Goal: Task Accomplishment & Management: Use online tool/utility

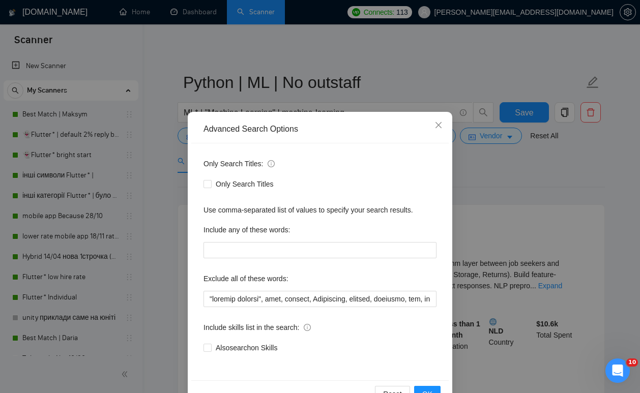
scroll to position [30, 0]
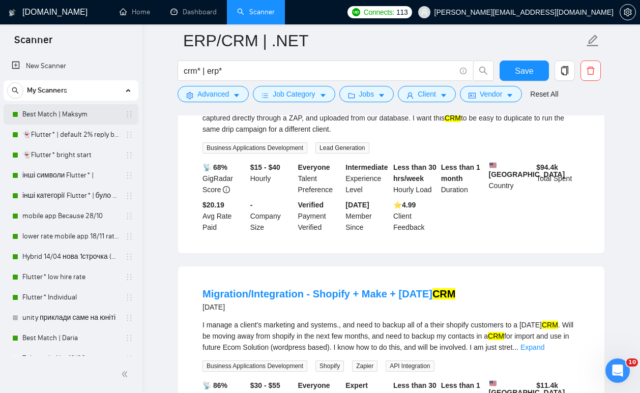
click at [75, 115] on link "Best Match | Maksym" at bounding box center [70, 114] width 97 height 20
click at [521, 75] on span "Save" at bounding box center [524, 71] width 18 height 13
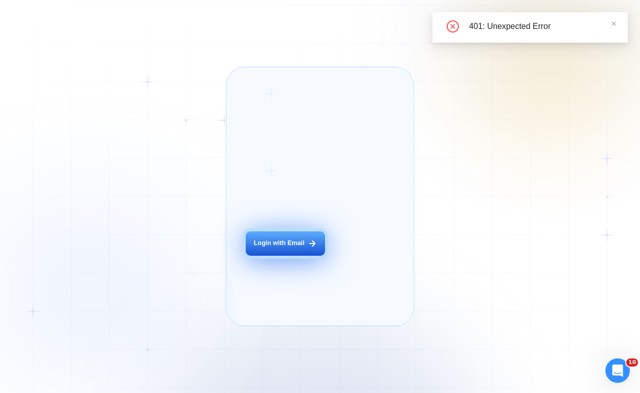
click at [261, 257] on button "Login with Email" at bounding box center [285, 244] width 79 height 25
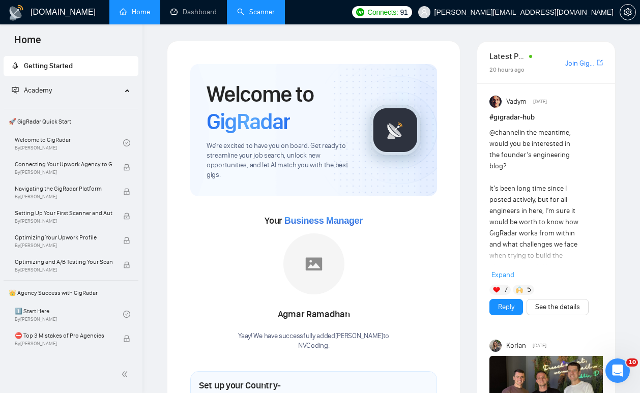
click at [260, 16] on link "Scanner" at bounding box center [256, 12] width 38 height 9
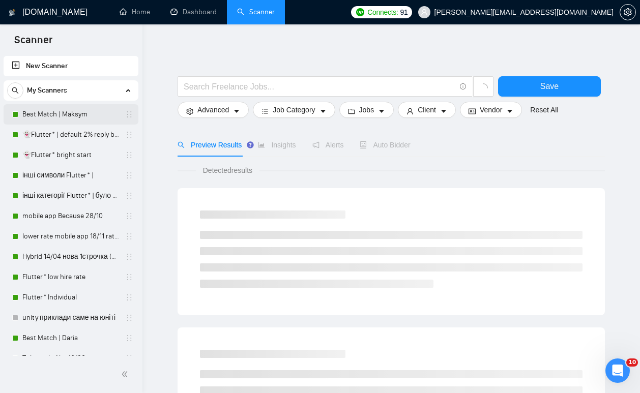
click at [83, 112] on link "Best Match | Maksym" at bounding box center [70, 114] width 97 height 20
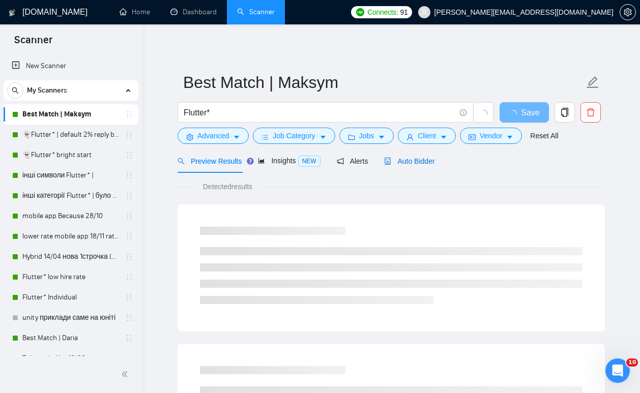
click at [415, 165] on span "Auto Bidder" at bounding box center [409, 161] width 50 height 8
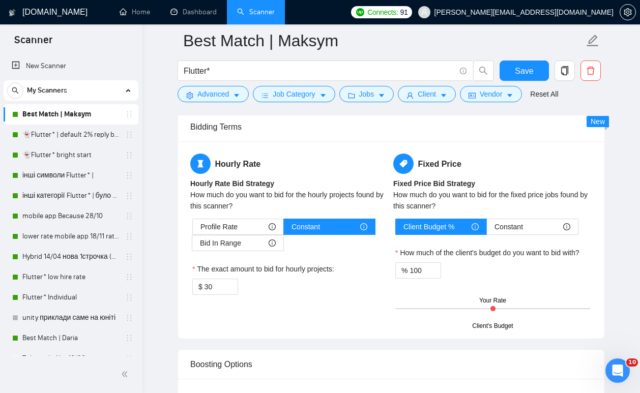
scroll to position [1579, 0]
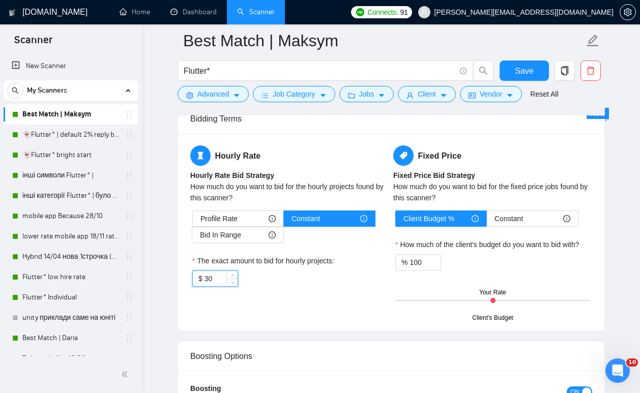
click at [226, 278] on input "30" at bounding box center [221, 278] width 33 height 15
type input "3"
type input "25"
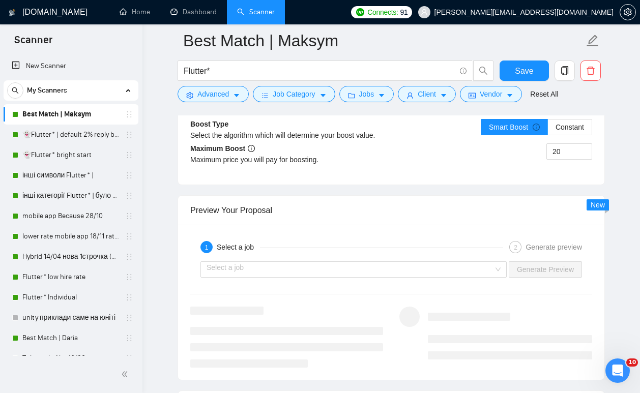
scroll to position [1885, 0]
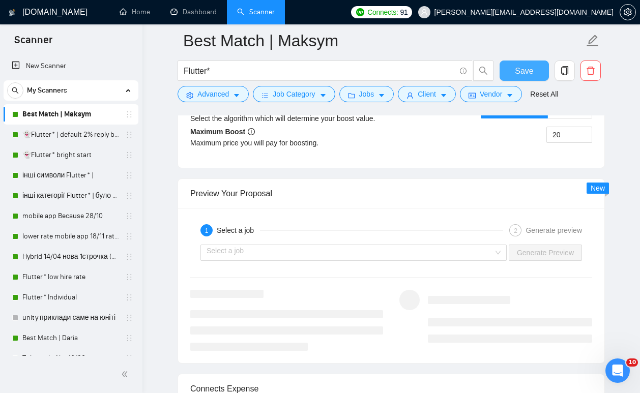
click at [527, 73] on span "Save" at bounding box center [524, 71] width 18 height 13
click at [70, 136] on link "👻Flutter* | default 2% reply before 09/06" at bounding box center [70, 135] width 97 height 20
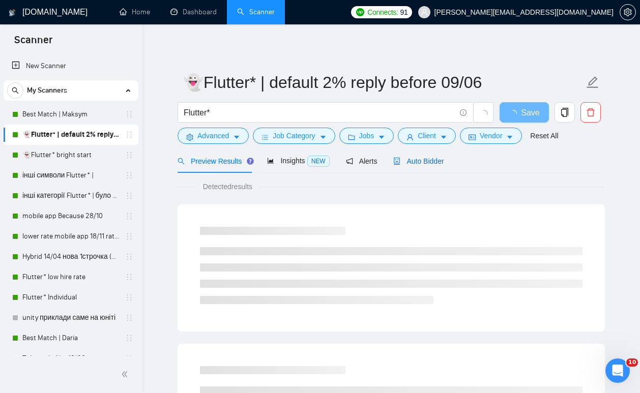
click at [423, 160] on span "Auto Bidder" at bounding box center [418, 161] width 50 height 8
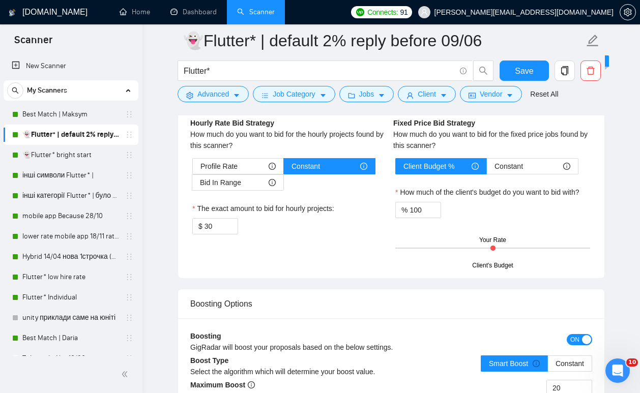
scroll to position [1652, 0]
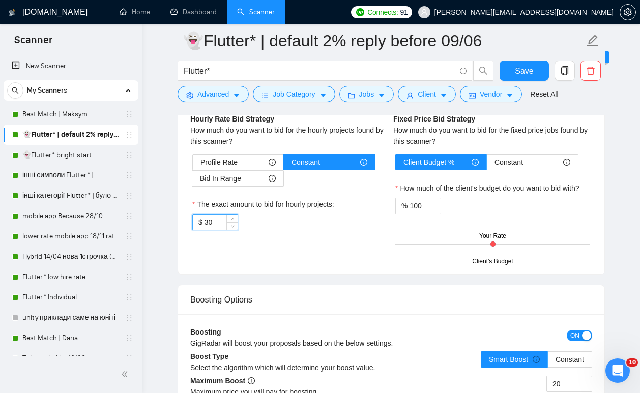
click at [219, 219] on input "30" at bounding box center [221, 222] width 33 height 15
type input "3"
type input "25"
click at [513, 68] on button "Save" at bounding box center [524, 71] width 49 height 20
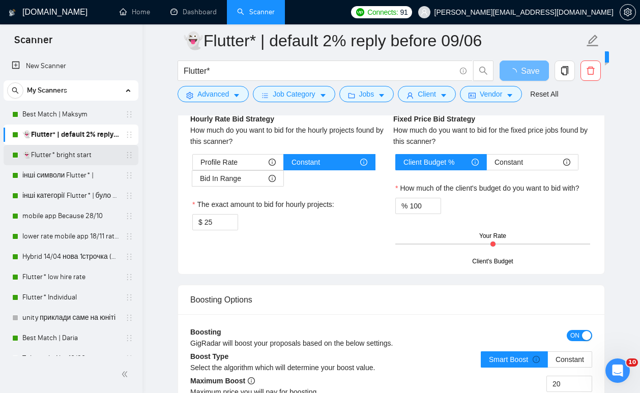
click at [77, 150] on link "👻Flutter* bright start" at bounding box center [70, 155] width 97 height 20
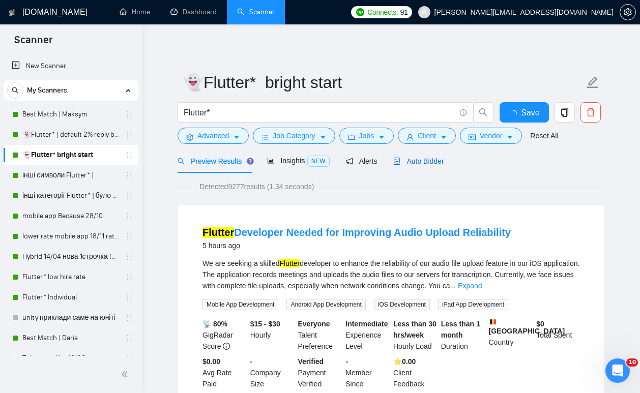
click at [425, 162] on span "Auto Bidder" at bounding box center [418, 161] width 50 height 8
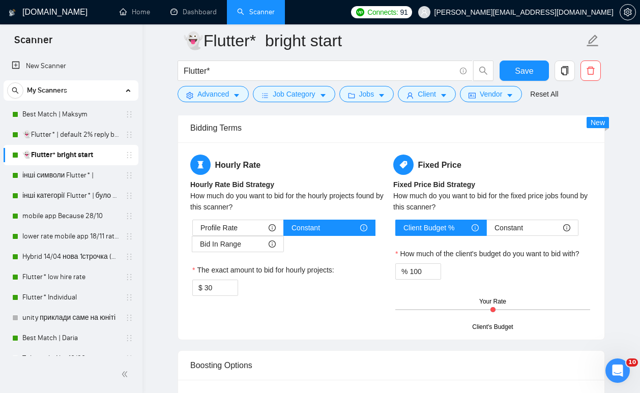
scroll to position [1599, 0]
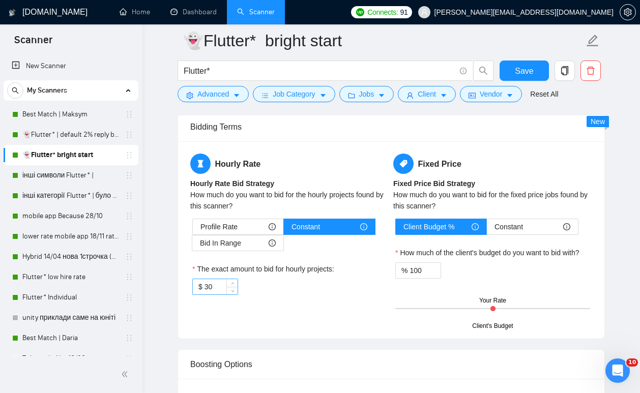
click at [226, 284] on input "30" at bounding box center [221, 286] width 33 height 15
paste input "25"
type input "25"
click at [531, 73] on span "Save" at bounding box center [524, 71] width 18 height 13
click at [64, 179] on link "інші символи Flutter* |" at bounding box center [70, 175] width 97 height 20
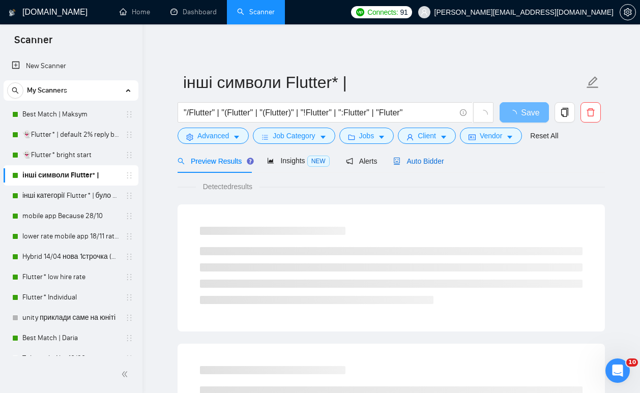
click at [412, 161] on span "Auto Bidder" at bounding box center [418, 161] width 50 height 8
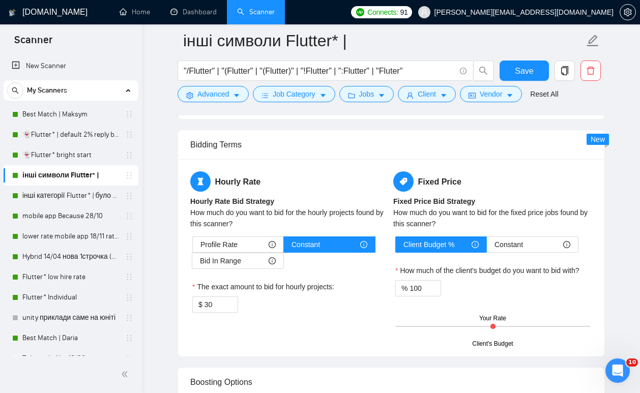
scroll to position [1569, 0]
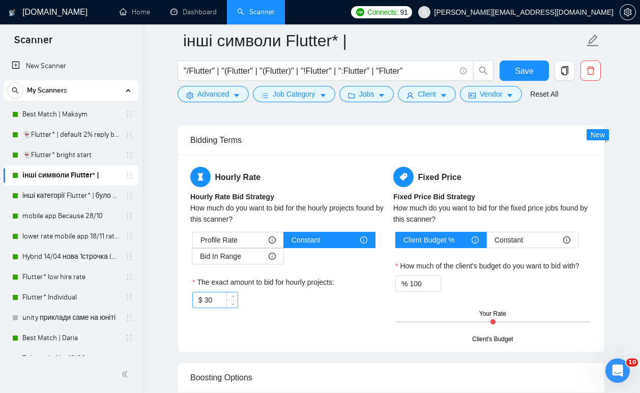
click at [217, 297] on input "30" at bounding box center [221, 300] width 33 height 15
paste input "25"
type input "25"
click at [523, 72] on span "Save" at bounding box center [524, 71] width 18 height 13
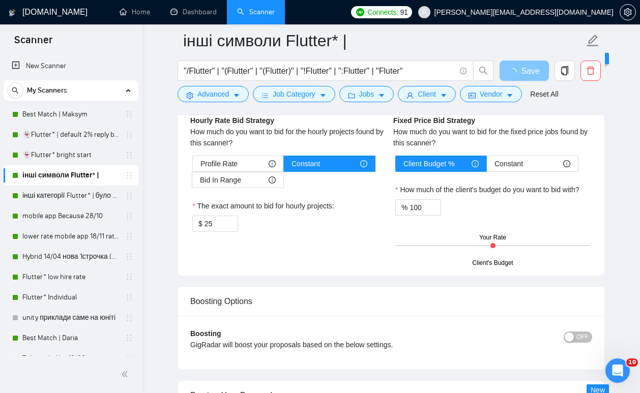
scroll to position [1668, 0]
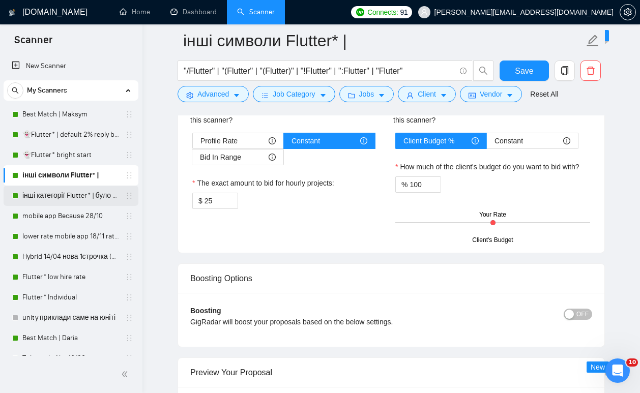
click at [73, 196] on link "інші категорії Flutter* | було 7.14% 11.11 template" at bounding box center [70, 196] width 97 height 20
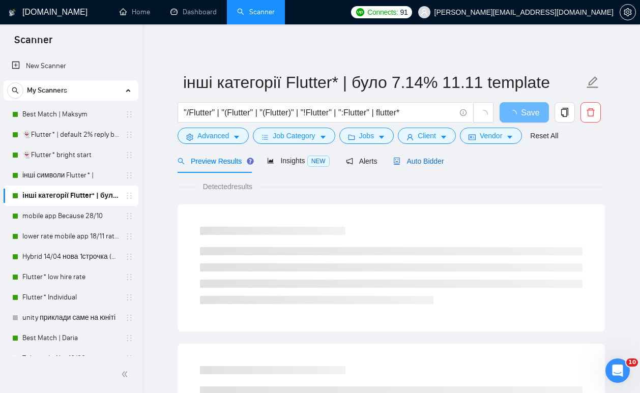
click at [435, 165] on div "Auto Bidder" at bounding box center [418, 161] width 50 height 11
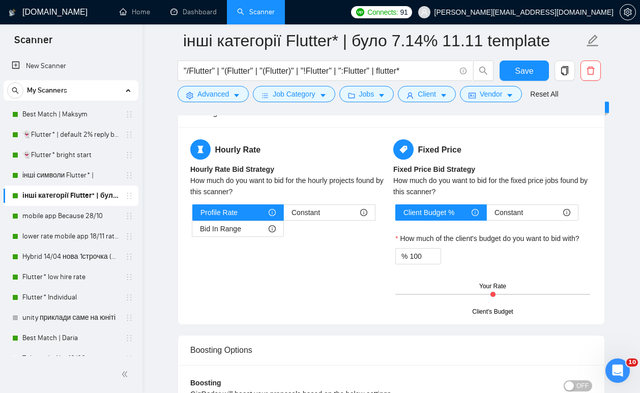
scroll to position [1141, 0]
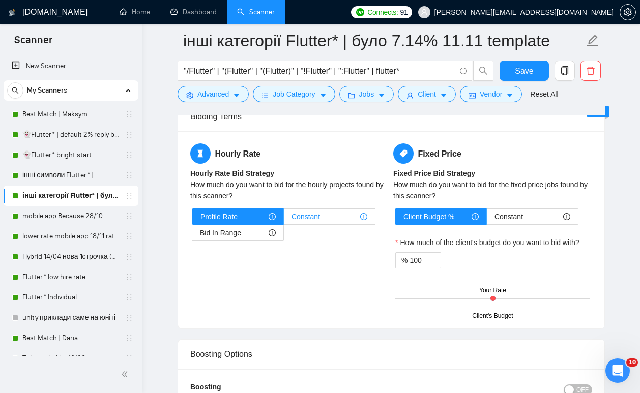
click at [316, 219] on span "Constant" at bounding box center [306, 216] width 29 height 15
click at [284, 219] on input "Constant" at bounding box center [284, 219] width 0 height 0
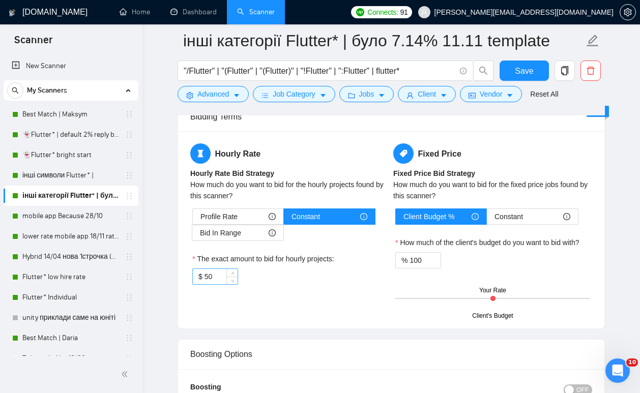
click at [224, 277] on input "50" at bounding box center [221, 276] width 33 height 15
paste input "25"
type input "25"
click at [526, 66] on span "Save" at bounding box center [524, 71] width 18 height 13
click at [66, 212] on link "mobile app Because 28/10" at bounding box center [70, 216] width 97 height 20
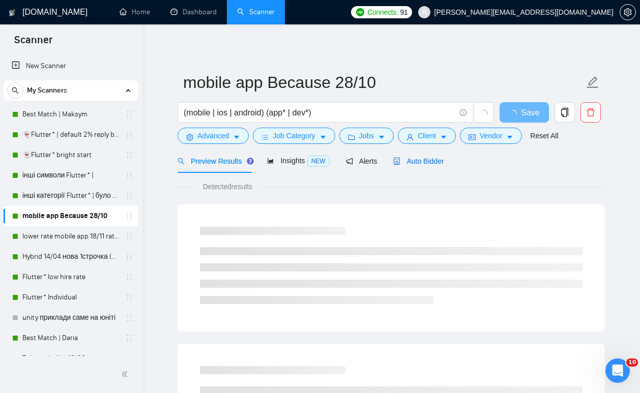
click at [422, 165] on span "Auto Bidder" at bounding box center [418, 161] width 50 height 8
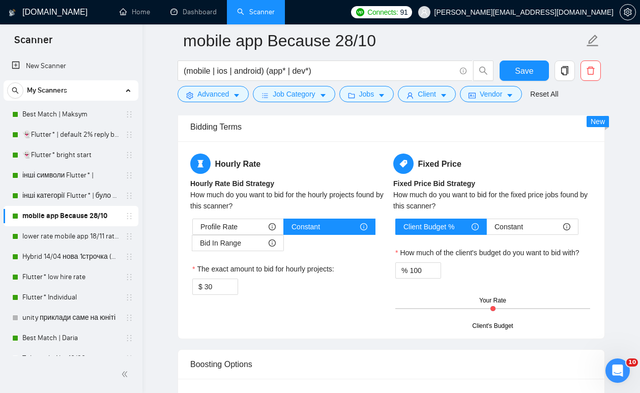
scroll to position [1591, 0]
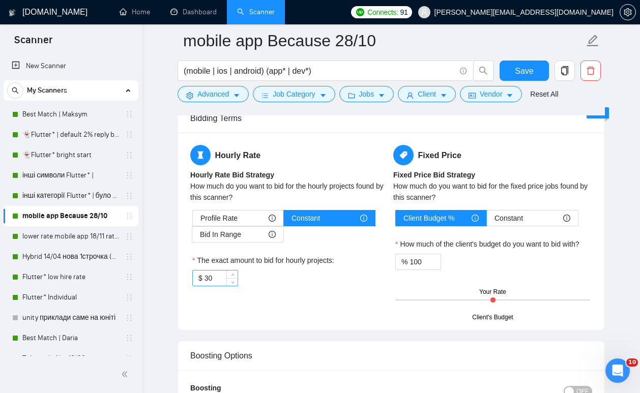
click at [222, 276] on input "30" at bounding box center [221, 278] width 33 height 15
paste input "25"
type input "25"
click at [519, 70] on span "Save" at bounding box center [524, 71] width 18 height 13
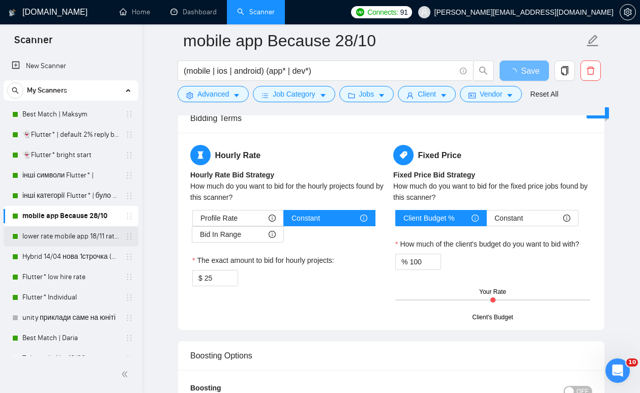
click at [58, 238] on link "lower rate mobile app 18/11 rate range 80% (було 11%)" at bounding box center [70, 236] width 97 height 20
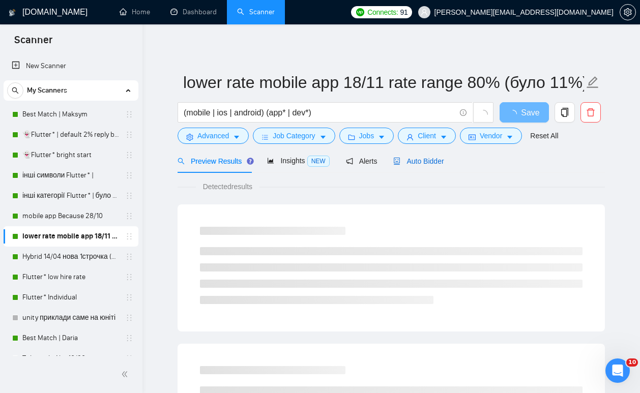
click at [423, 163] on span "Auto Bidder" at bounding box center [418, 161] width 50 height 8
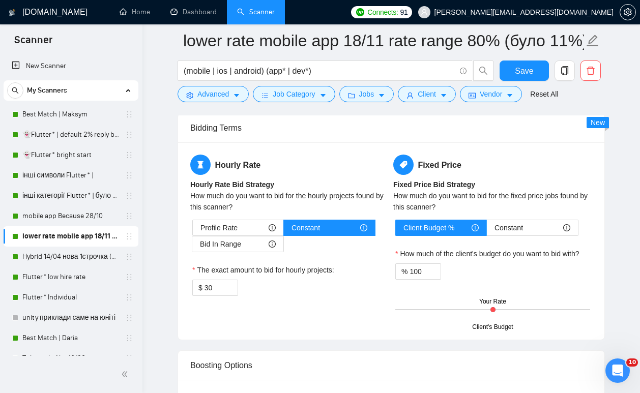
scroll to position [1585, 0]
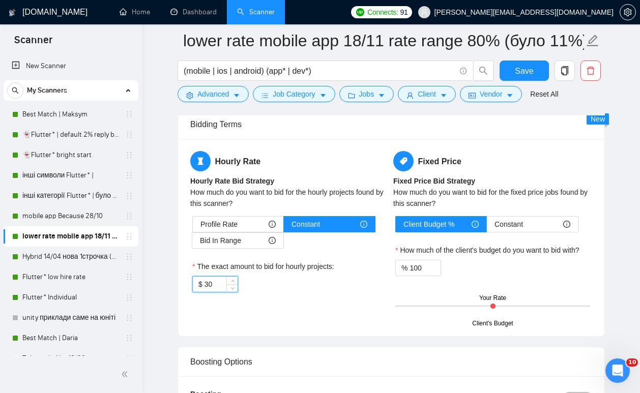
click at [221, 287] on input "30" at bounding box center [221, 284] width 33 height 15
paste input "25"
type input "25"
click at [525, 76] on span "Save" at bounding box center [524, 71] width 18 height 13
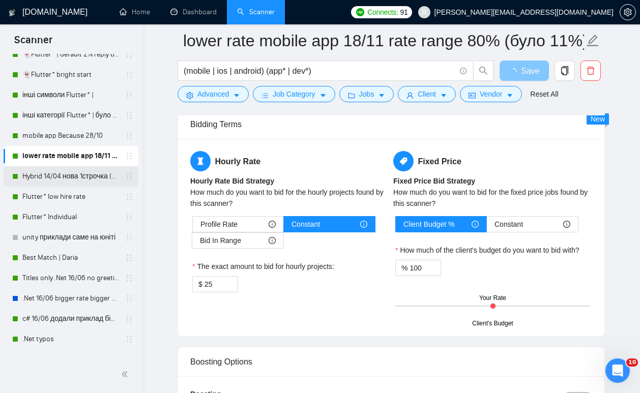
scroll to position [82, 0]
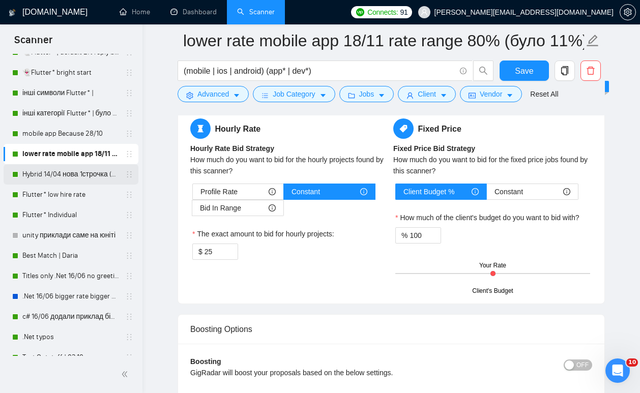
click at [81, 179] on link "Hybrid 14/04 нова 1строчка (був вью 6,25%)" at bounding box center [70, 174] width 97 height 20
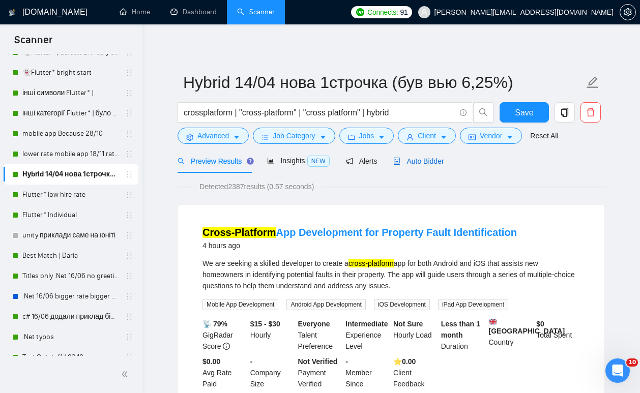
click at [417, 163] on span "Auto Bidder" at bounding box center [418, 161] width 50 height 8
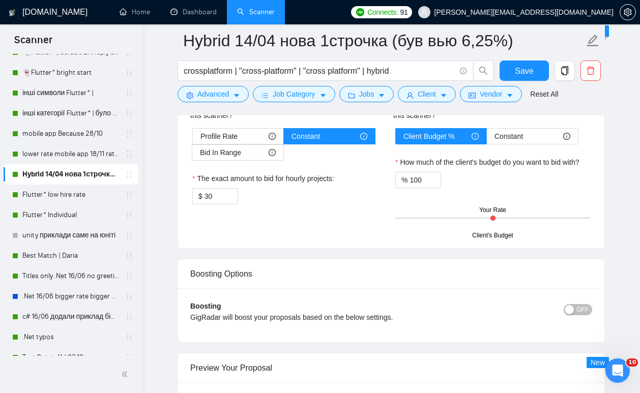
scroll to position [1666, 0]
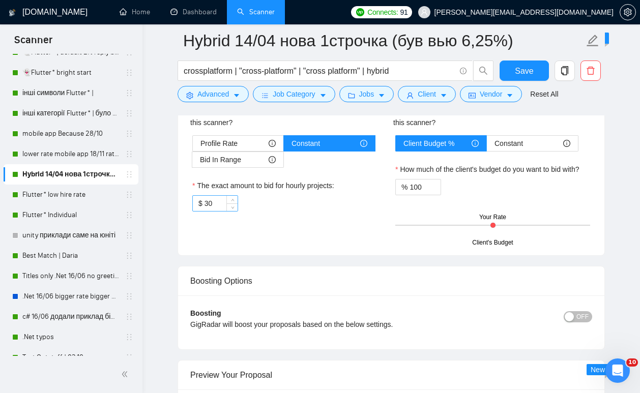
click at [217, 198] on input "30" at bounding box center [221, 203] width 33 height 15
paste input "25"
type input "25"
click at [516, 73] on span "Save" at bounding box center [524, 71] width 18 height 13
click at [73, 200] on link "Flutter* low hire rate" at bounding box center [70, 195] width 97 height 20
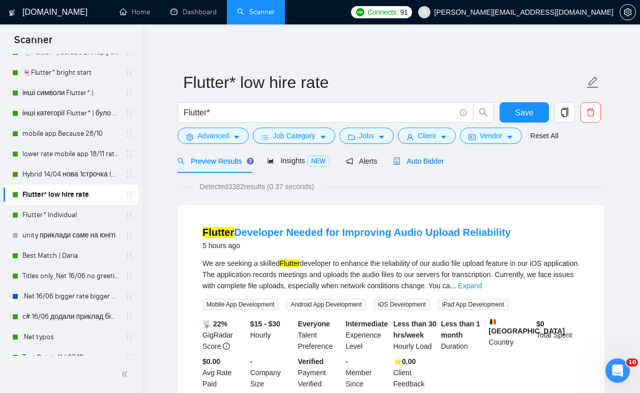
click at [417, 162] on span "Auto Bidder" at bounding box center [418, 161] width 50 height 8
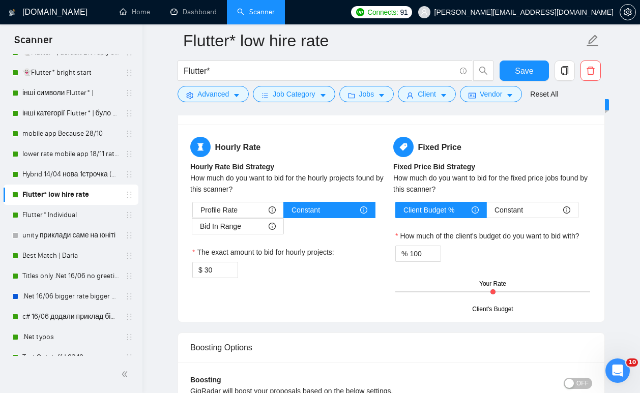
scroll to position [1603, 0]
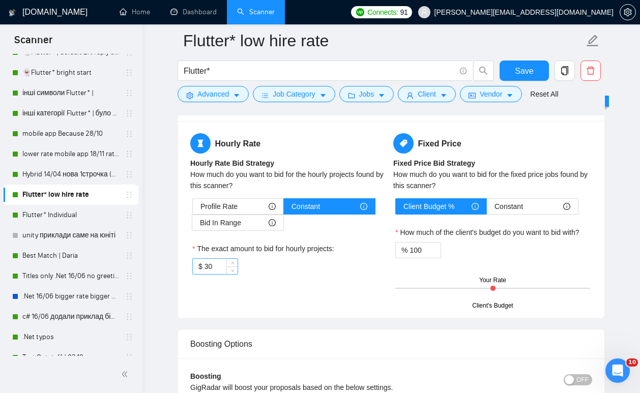
click at [224, 268] on input "30" at bounding box center [221, 266] width 33 height 15
paste input "25"
type input "25"
click at [525, 72] on span "Save" at bounding box center [524, 71] width 18 height 13
click at [68, 220] on link "Flutter* Individual" at bounding box center [70, 215] width 97 height 20
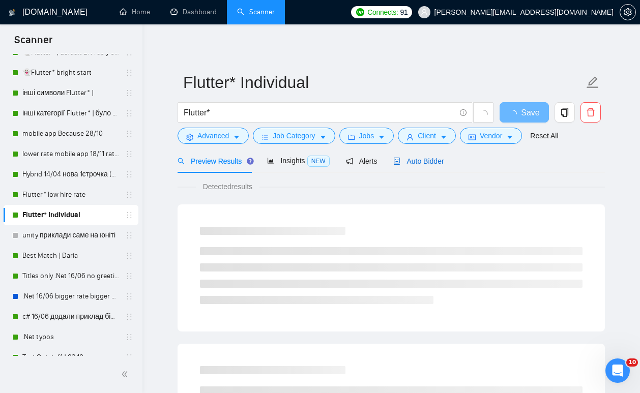
click at [417, 159] on span "Auto Bidder" at bounding box center [418, 161] width 50 height 8
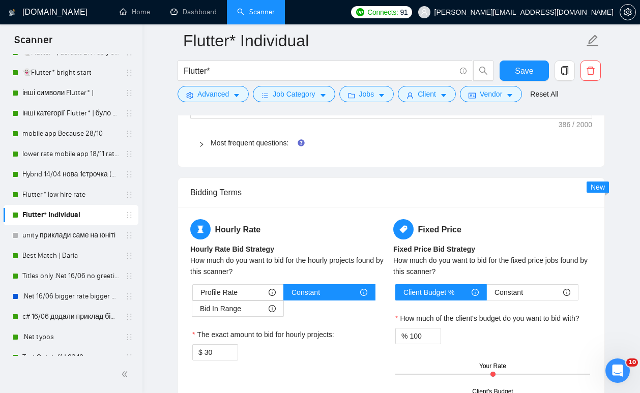
scroll to position [1564, 0]
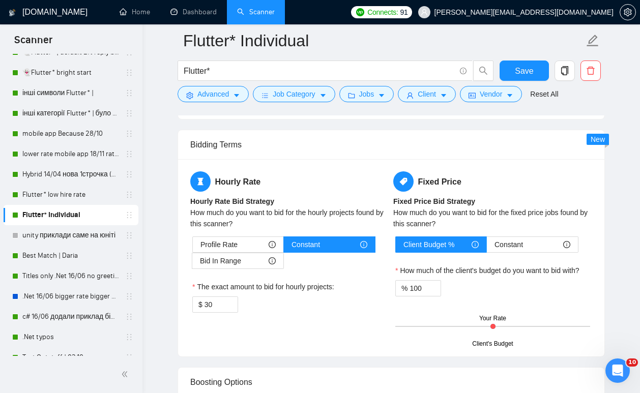
click at [219, 315] on div "Hourly Rate Hourly Rate Bid Strategy How much do you want to bid for the hourly…" at bounding box center [289, 249] width 203 height 154
click at [219, 303] on input "30" at bounding box center [221, 304] width 33 height 15
paste input "25"
type input "25"
click at [523, 70] on span "Save" at bounding box center [524, 71] width 18 height 13
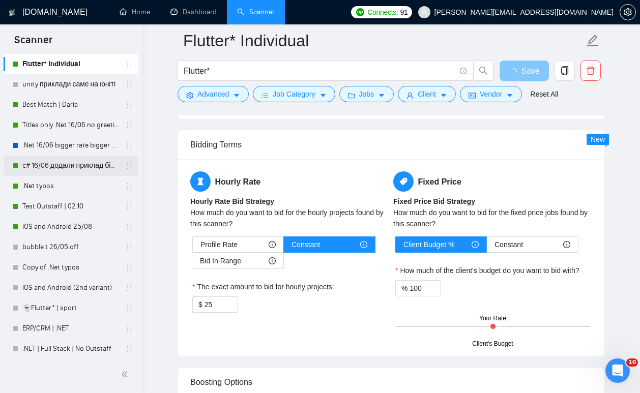
scroll to position [237, 0]
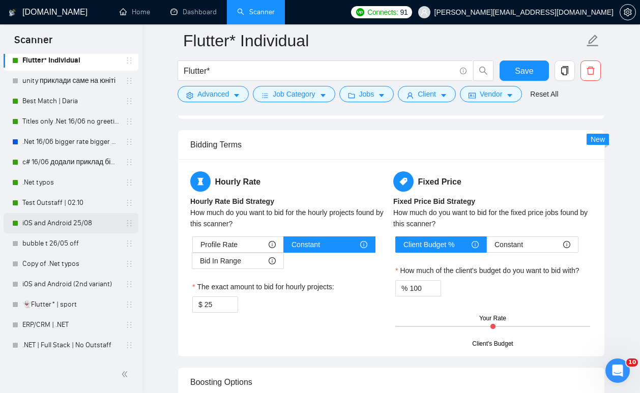
click at [69, 227] on link "iOS and Android 25/08" at bounding box center [70, 223] width 97 height 20
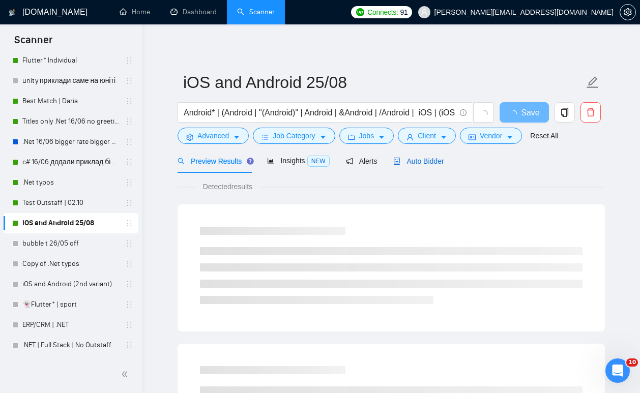
click at [430, 158] on span "Auto Bidder" at bounding box center [418, 161] width 50 height 8
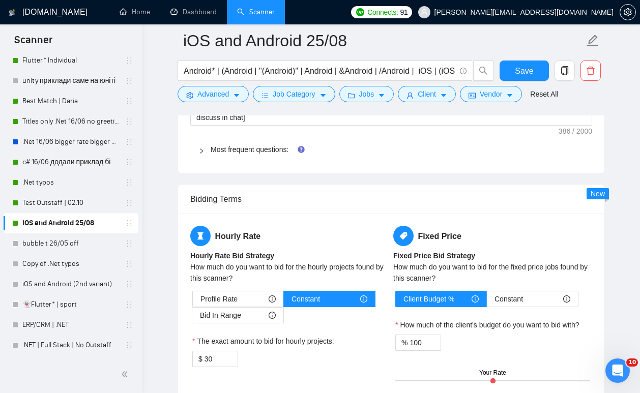
scroll to position [1563, 0]
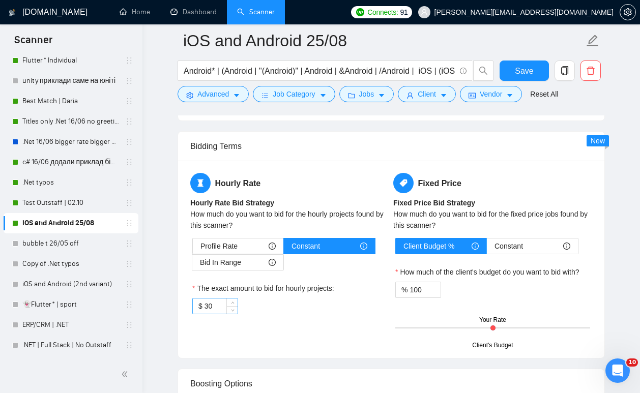
click at [225, 302] on input "30" at bounding box center [221, 306] width 33 height 15
paste input "25"
type input "25"
click at [520, 74] on span "Save" at bounding box center [524, 71] width 18 height 13
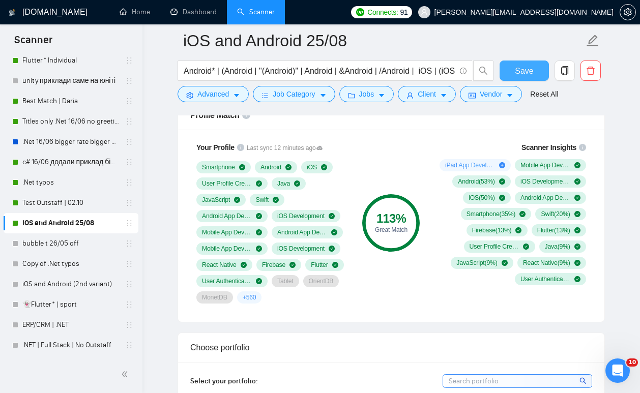
scroll to position [522, 0]
